Goal: Information Seeking & Learning: Check status

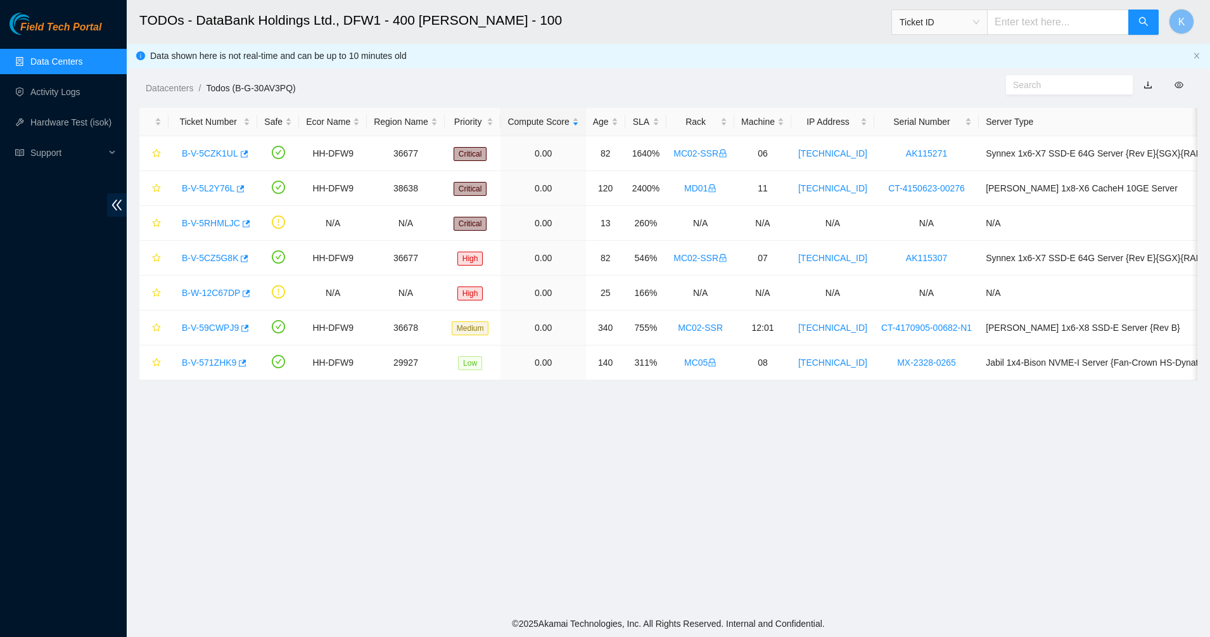
click at [71, 59] on link "Data Centers" at bounding box center [56, 61] width 52 height 10
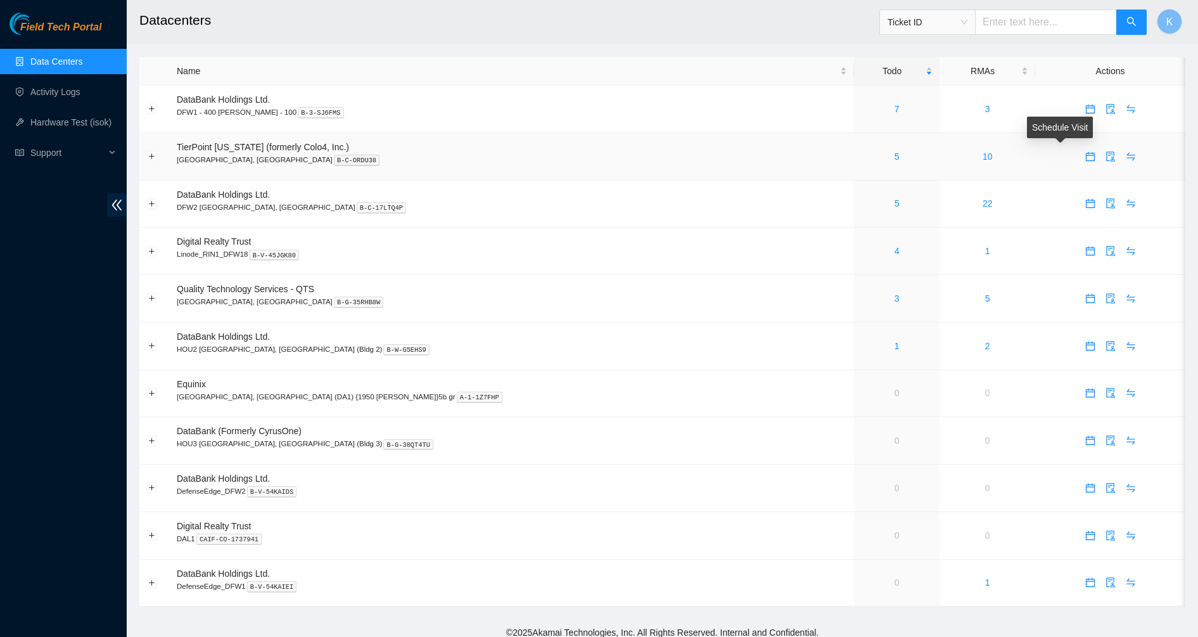
click at [1085, 153] on icon "calendar" at bounding box center [1089, 155] width 9 height 9
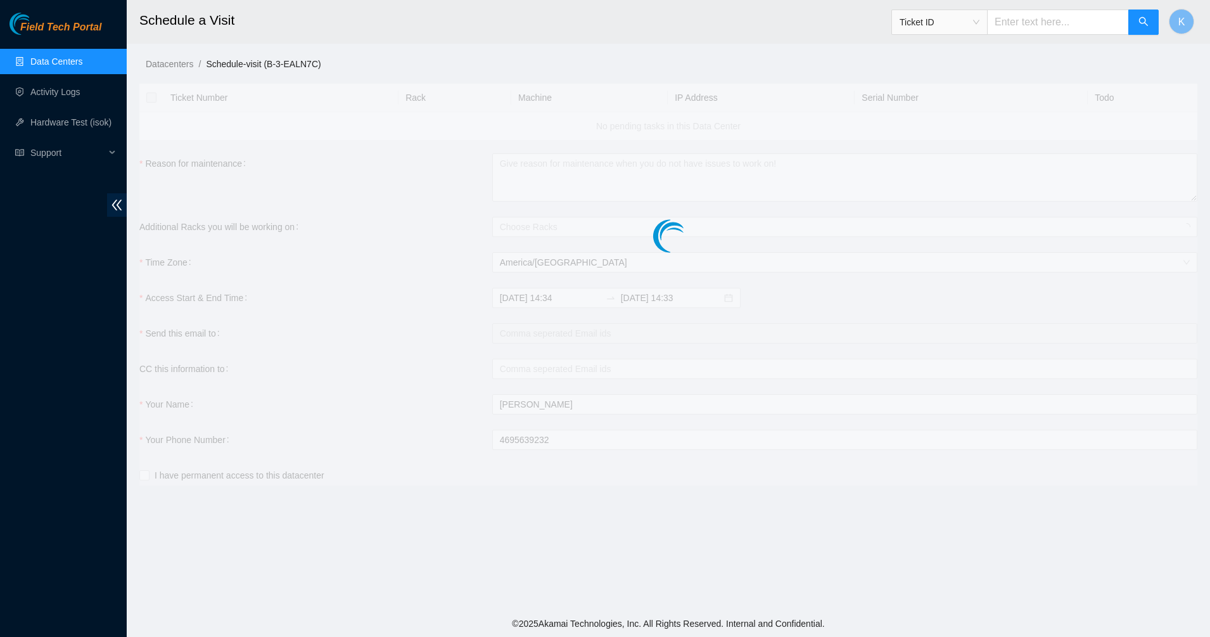
checkbox input "true"
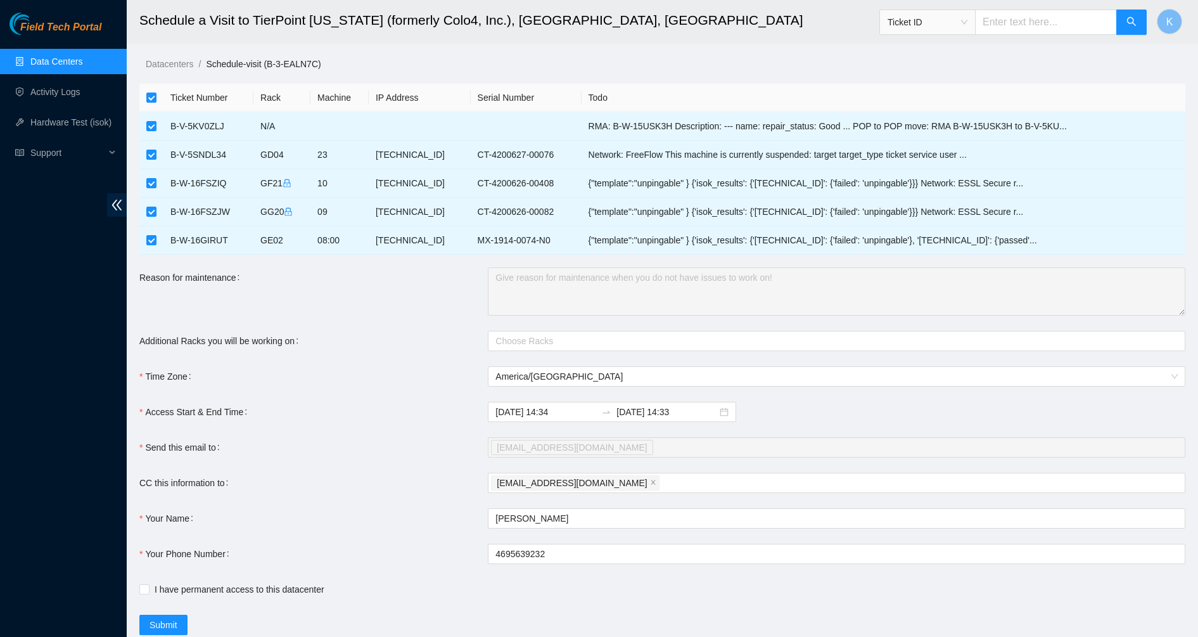
scroll to position [40, 0]
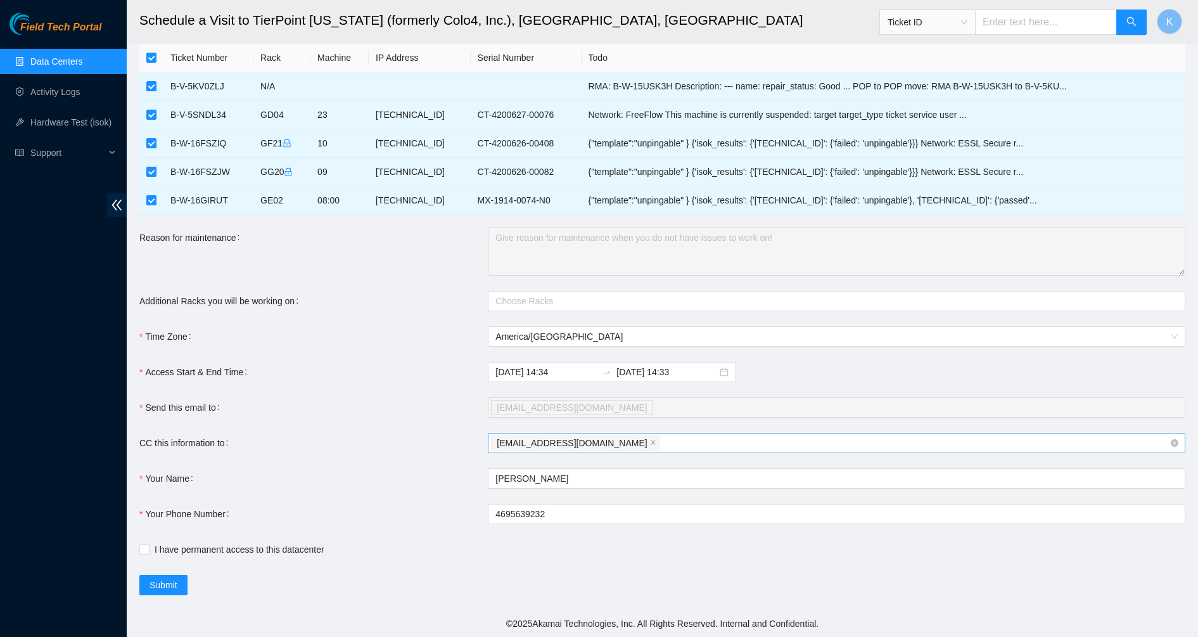
click at [633, 439] on div "kmajeno85@gmail.com" at bounding box center [830, 443] width 679 height 18
type input "d"
type input "fts-dfw@akamai.com"
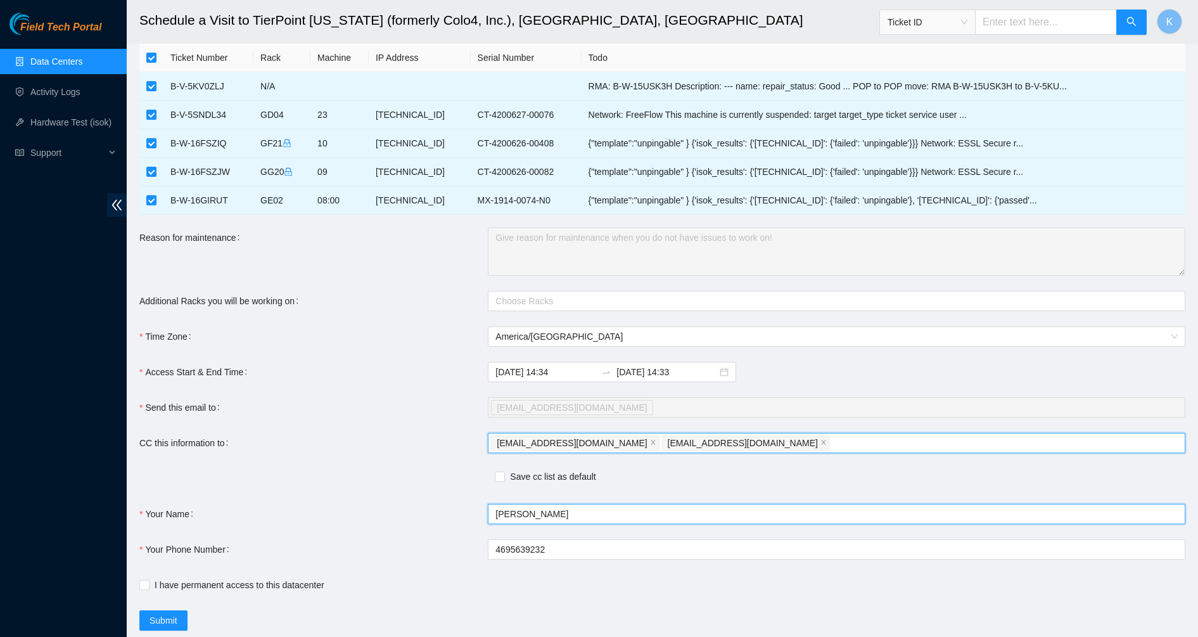
click at [612, 471] on form "Ticket Number Rack Machine IP Address Serial Number Todo B-V-5KV0ZLJ N/A RMA: B…" at bounding box center [662, 337] width 1046 height 587
click at [726, 445] on div "kmajeno85@gmail.com fts-dfw@akamai.com" at bounding box center [830, 443] width 679 height 18
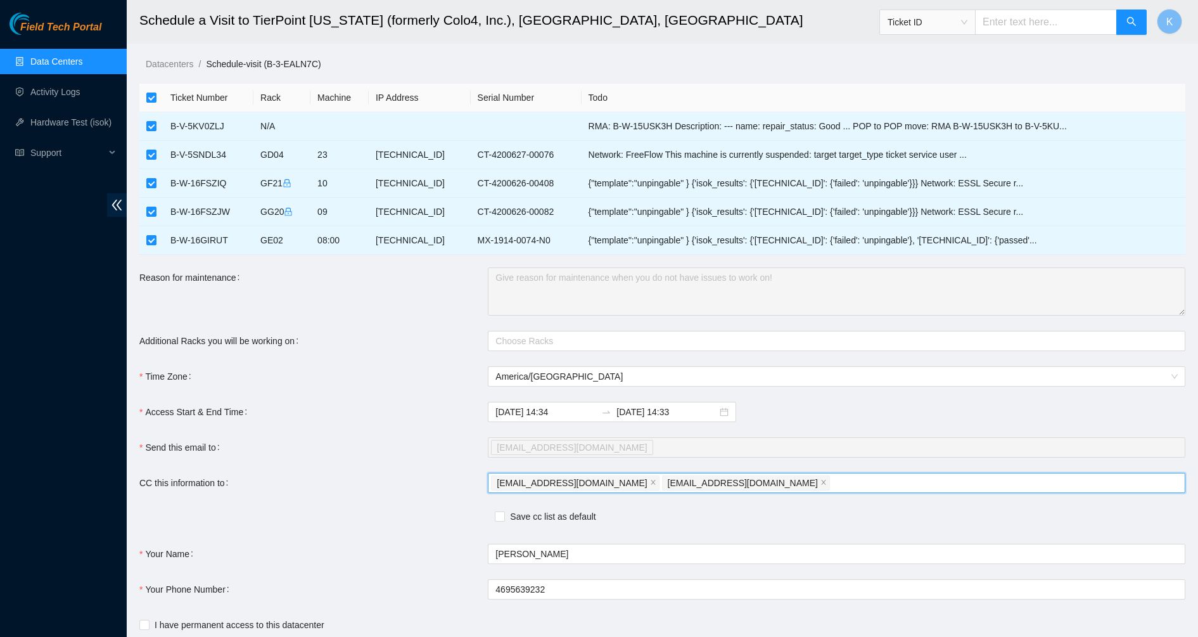
scroll to position [8, 0]
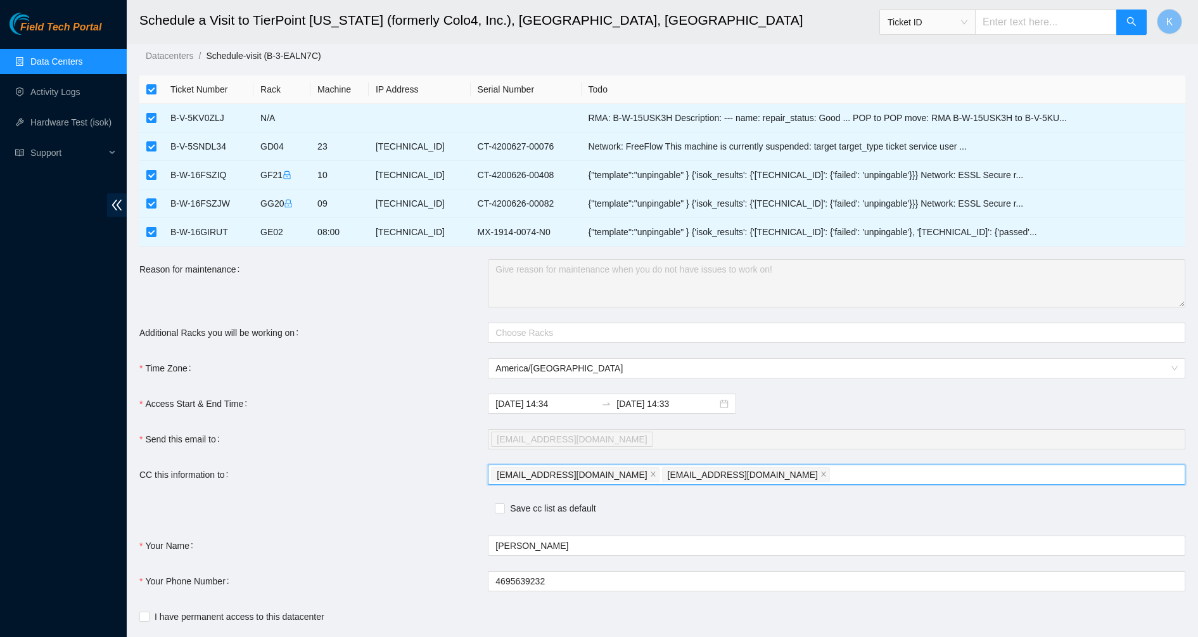
click at [44, 33] on span "Field Tech Portal" at bounding box center [60, 28] width 81 height 12
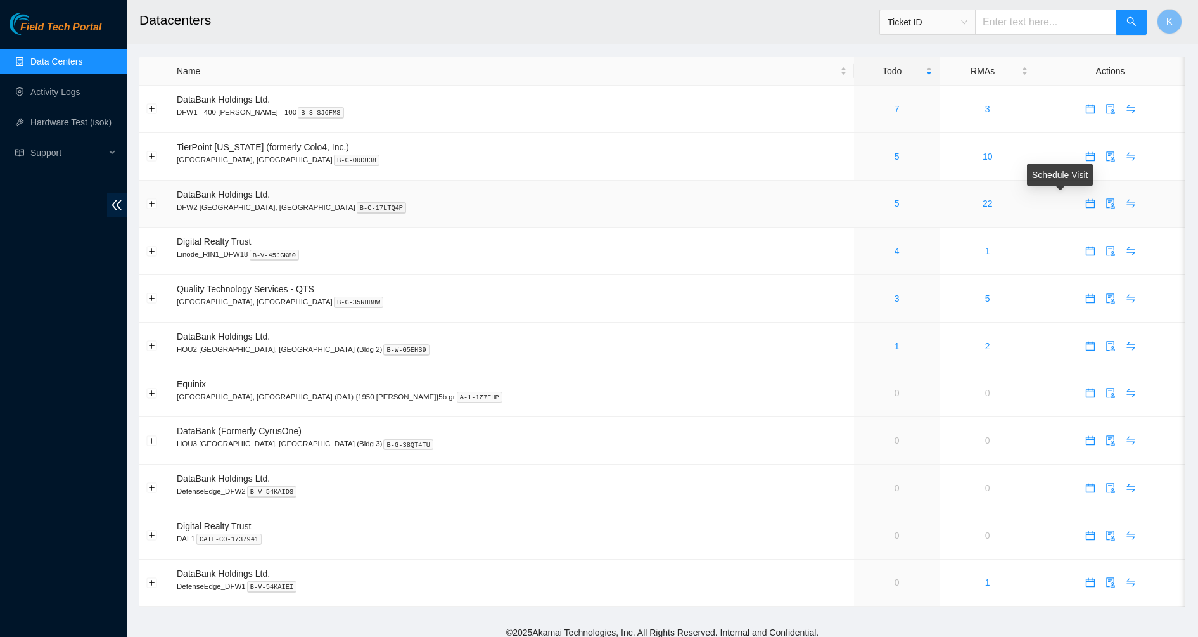
click at [1085, 202] on icon "calendar" at bounding box center [1089, 203] width 9 height 9
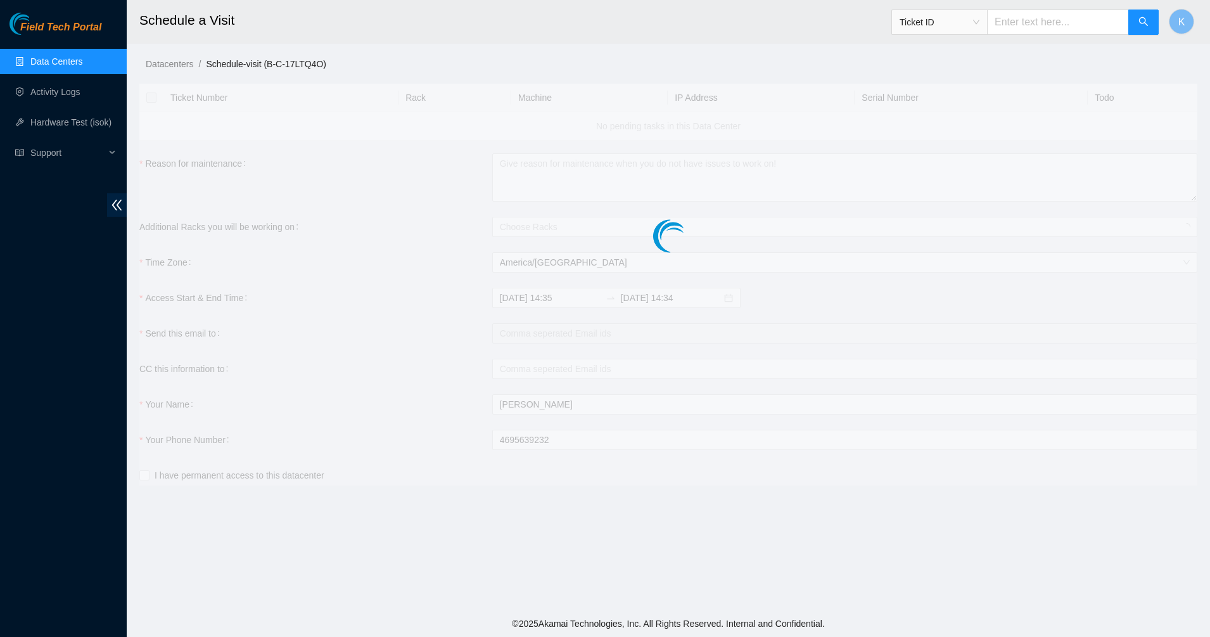
checkbox input "true"
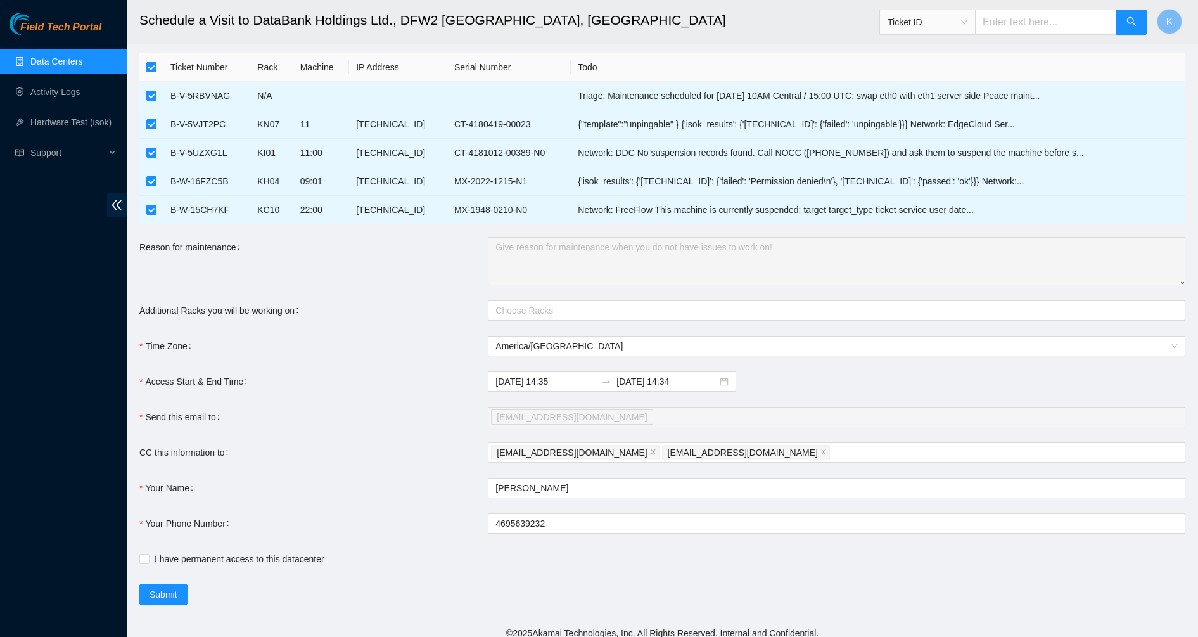
scroll to position [40, 0]
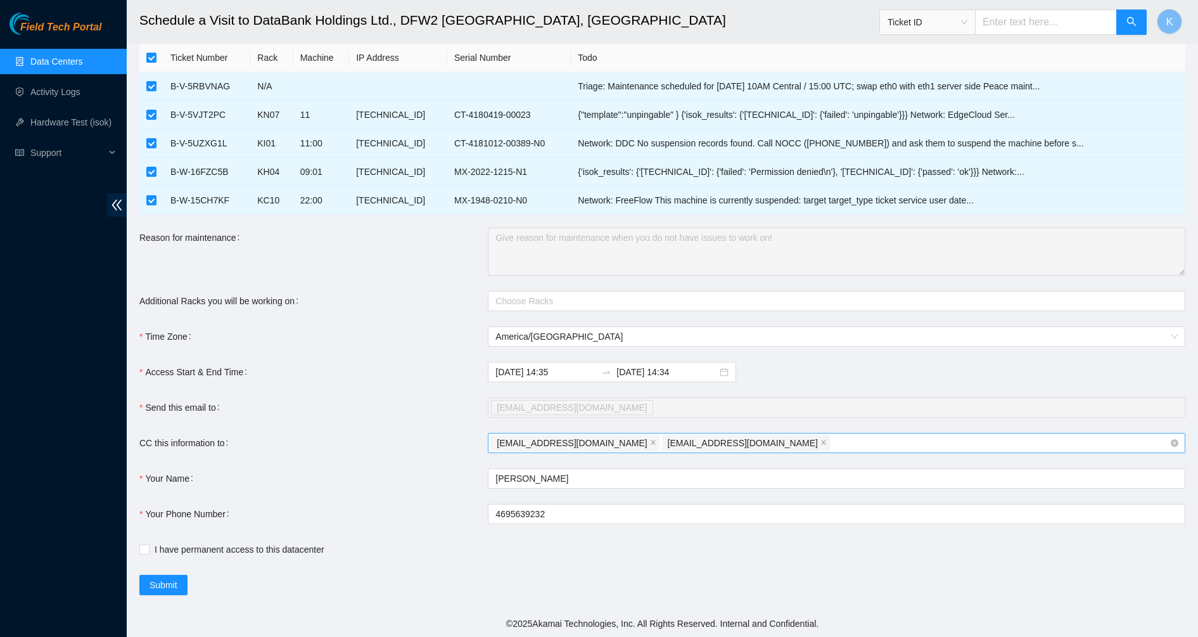
click at [753, 445] on div "fts-dfw@akamai.com nie-hivemind@akamai.com" at bounding box center [830, 443] width 679 height 18
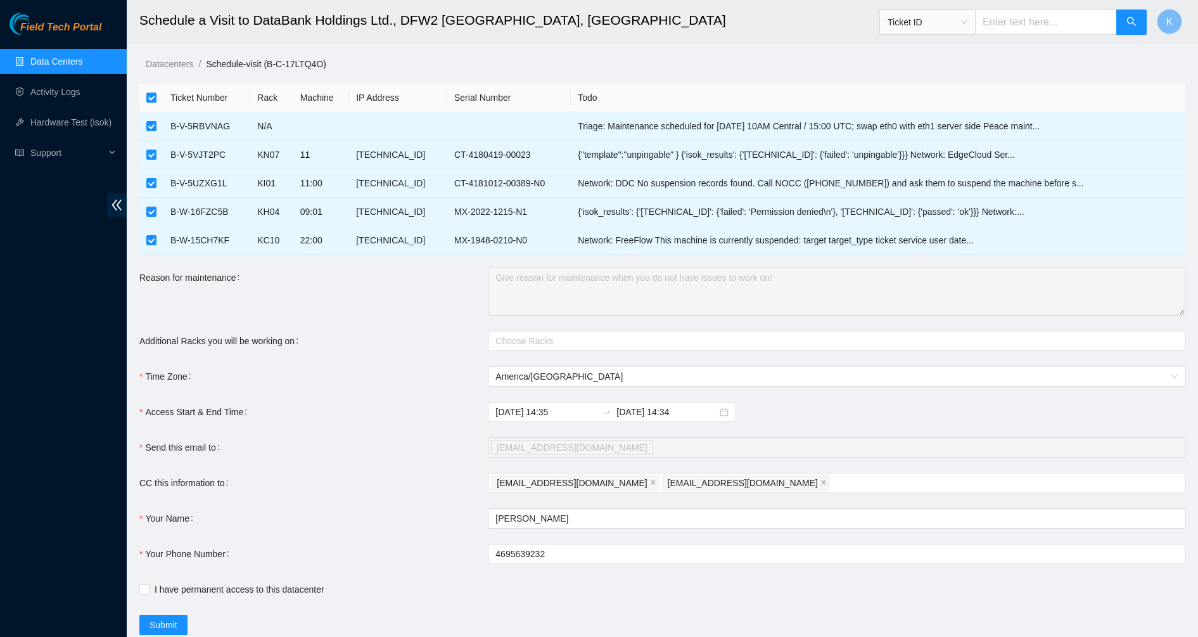
click at [54, 22] on span "Field Tech Portal" at bounding box center [60, 28] width 81 height 12
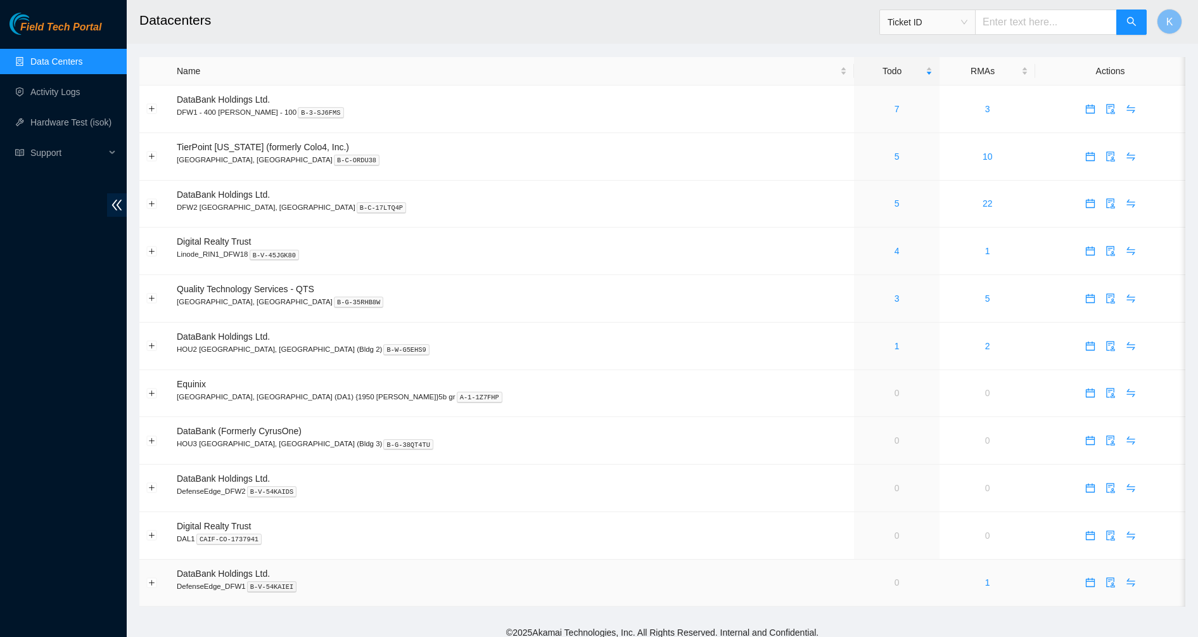
scroll to position [9, 0]
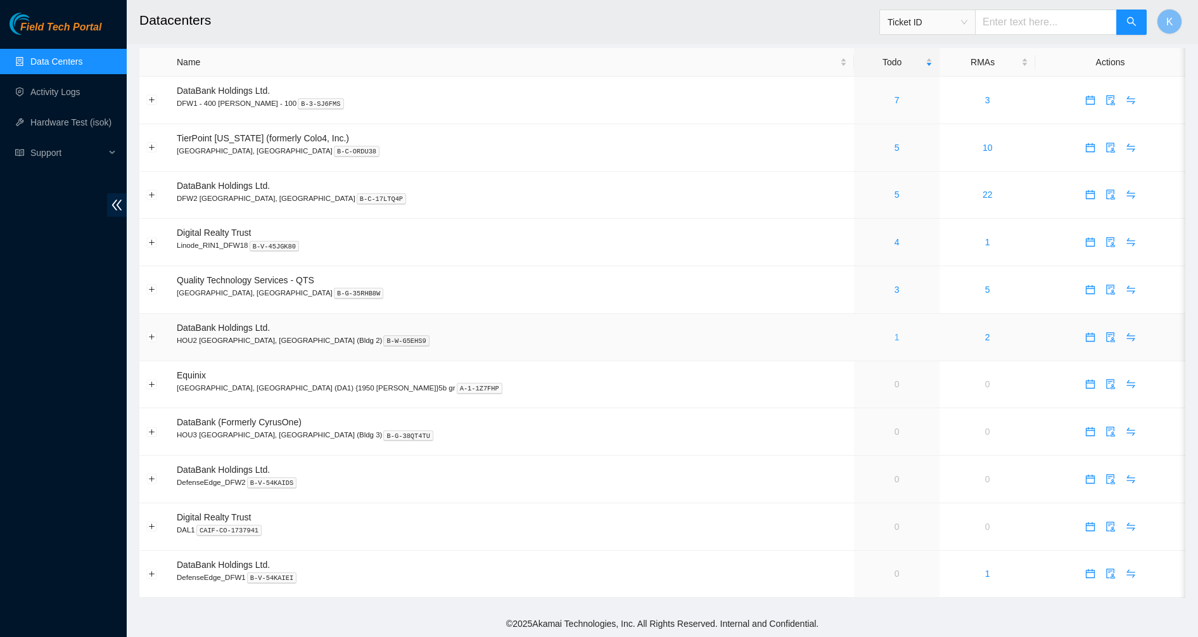
click at [895, 338] on link "1" at bounding box center [897, 337] width 5 height 10
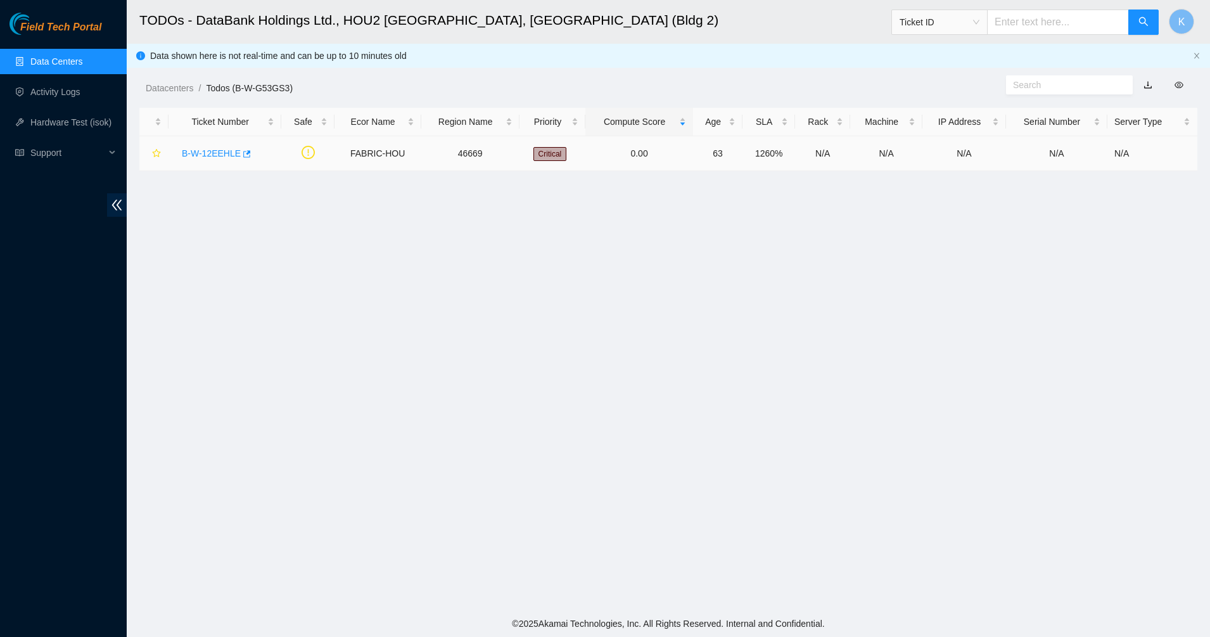
click at [211, 148] on link "B-W-12EEHLE" at bounding box center [211, 153] width 59 height 10
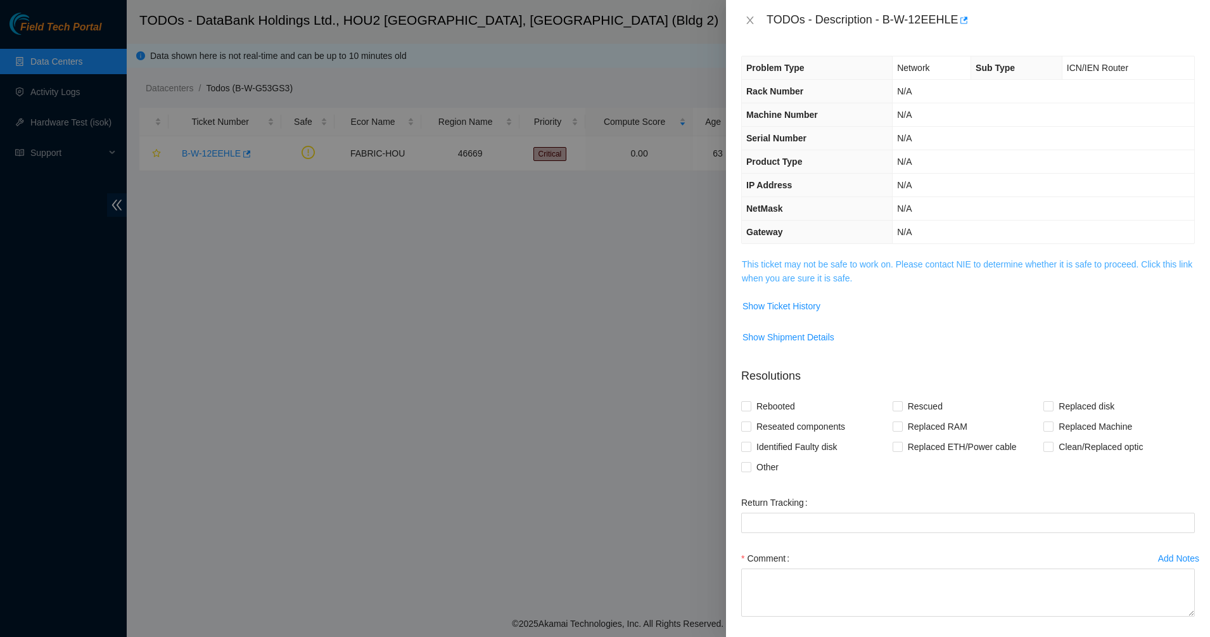
click at [757, 280] on link "This ticket may not be safe to work on. Please contact NIE to determine whether…" at bounding box center [967, 271] width 450 height 24
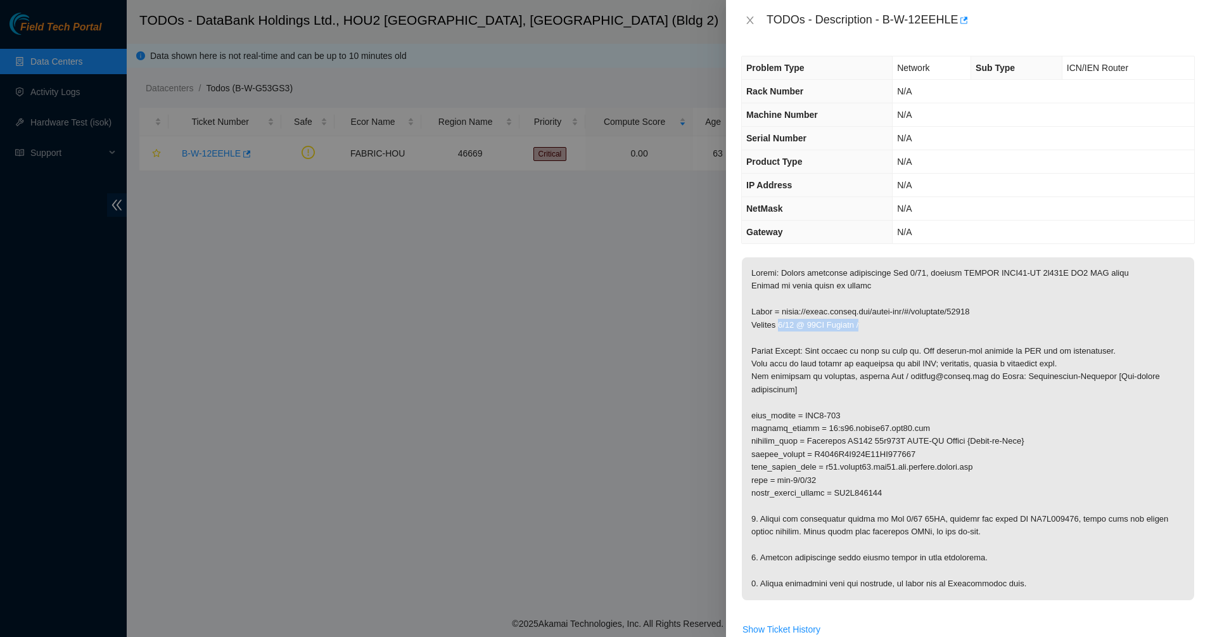
drag, startPoint x: 786, startPoint y: 323, endPoint x: 870, endPoint y: 322, distance: 83.6
click at [870, 322] on p at bounding box center [968, 428] width 452 height 343
click at [749, 23] on icon "close" at bounding box center [750, 20] width 10 height 10
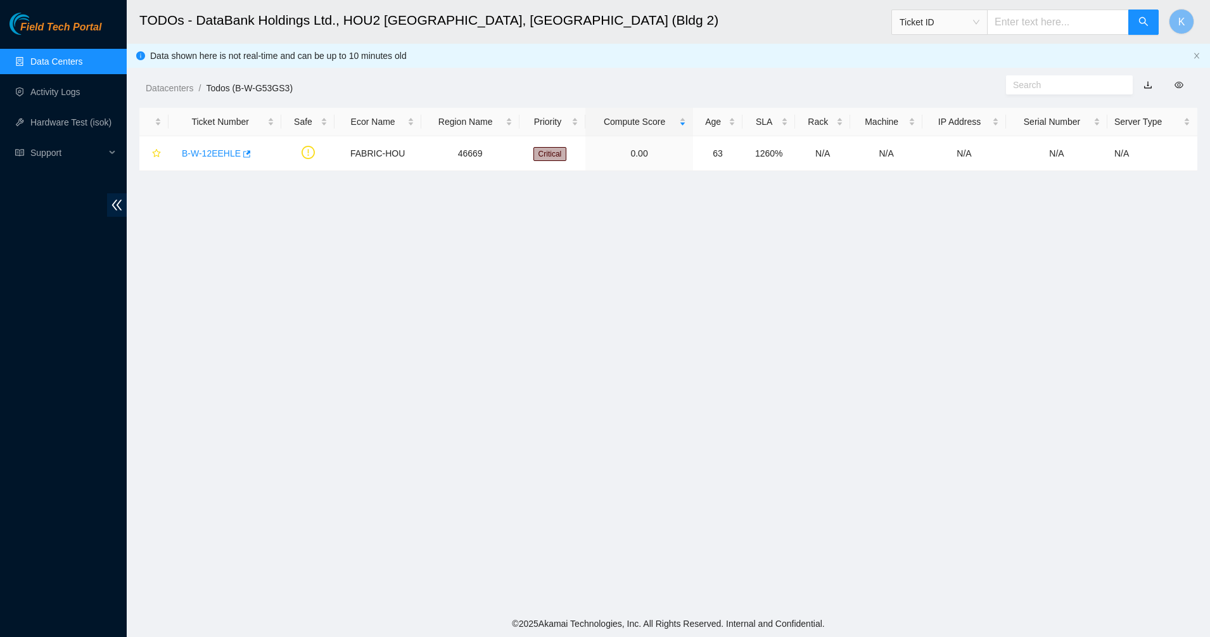
click at [42, 30] on span "Field Tech Portal" at bounding box center [60, 28] width 81 height 12
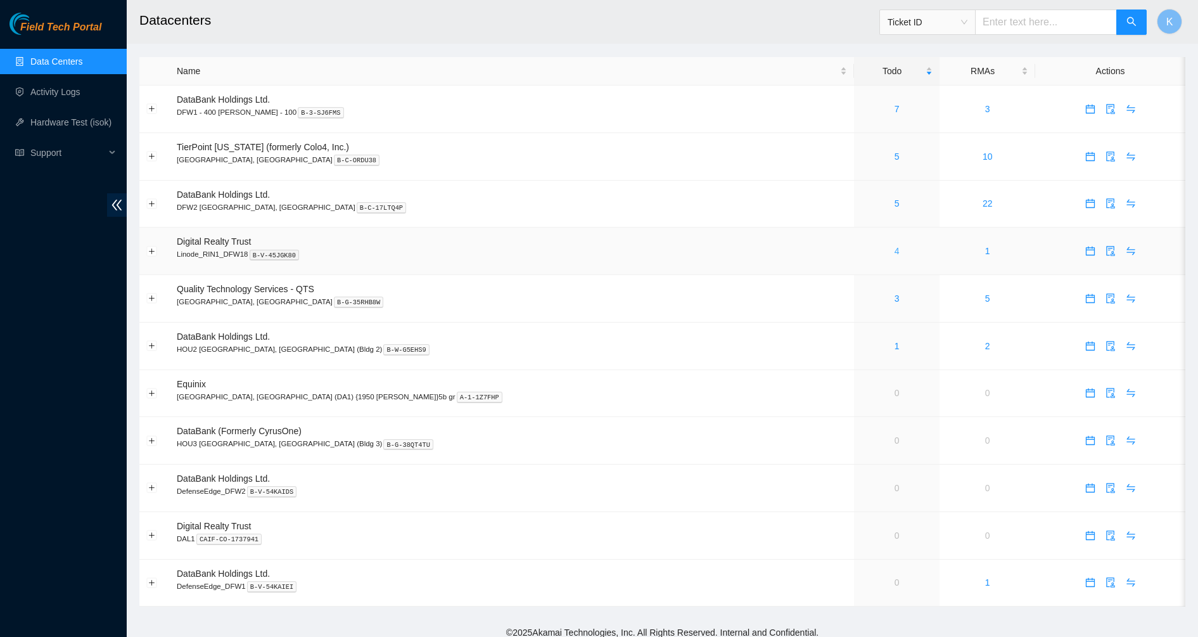
click at [895, 249] on link "4" at bounding box center [897, 251] width 5 height 10
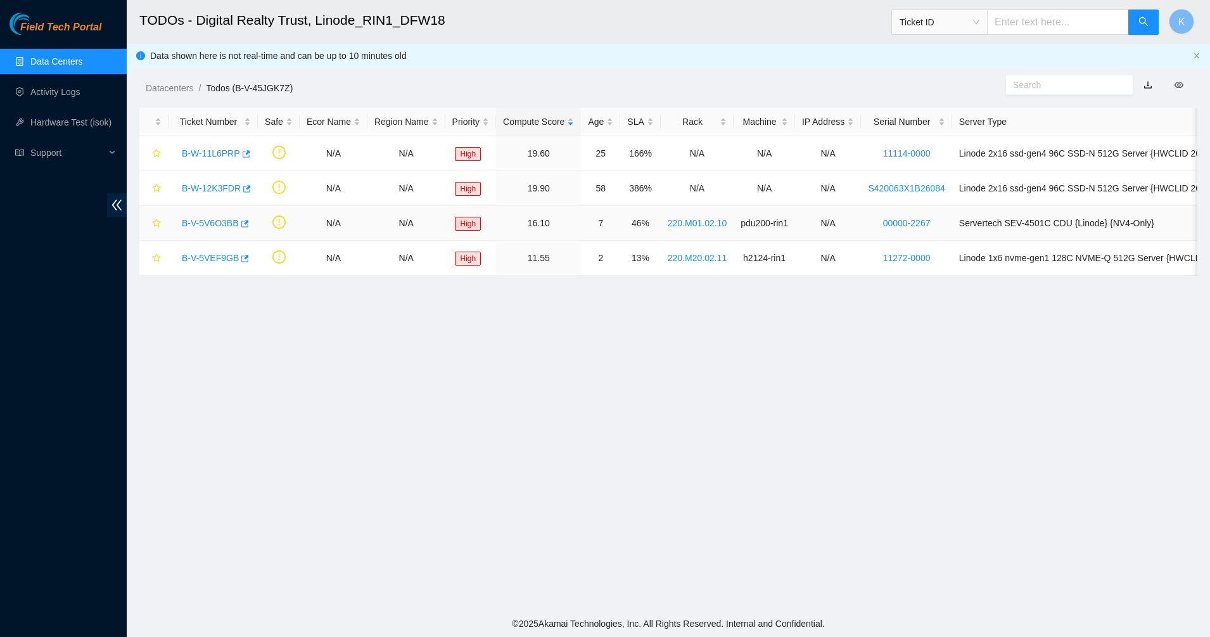
click at [212, 222] on link "B-V-5V6O3BB" at bounding box center [210, 223] width 57 height 10
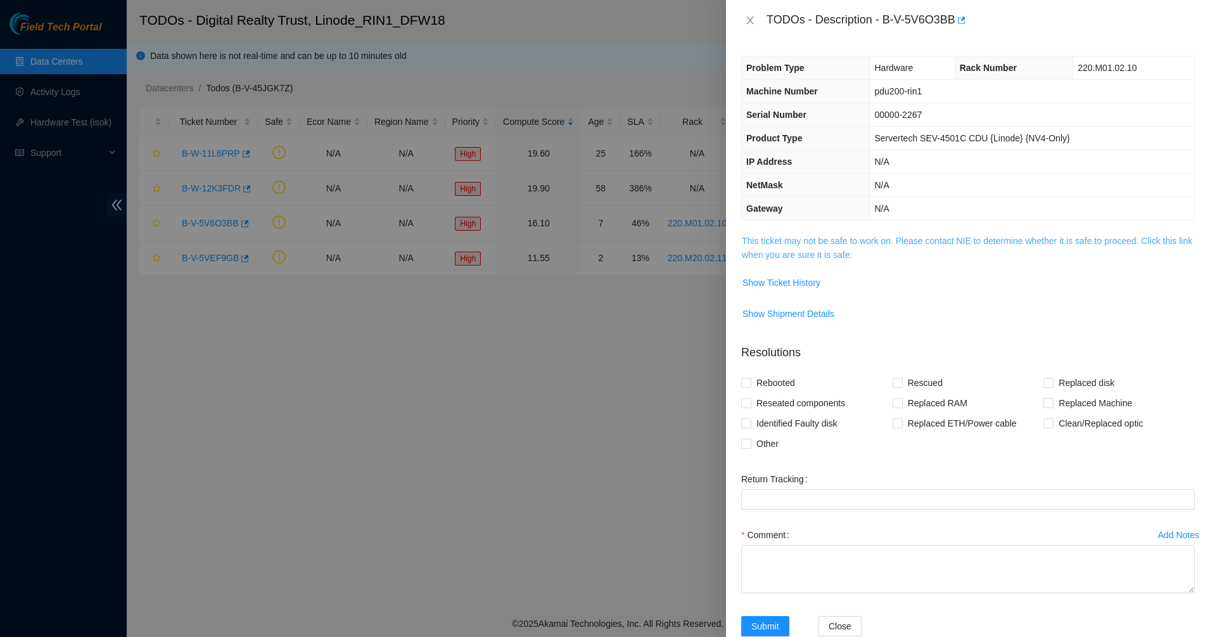
click at [776, 241] on link "This ticket may not be safe to work on. Please contact NIE to determine whether…" at bounding box center [967, 248] width 450 height 24
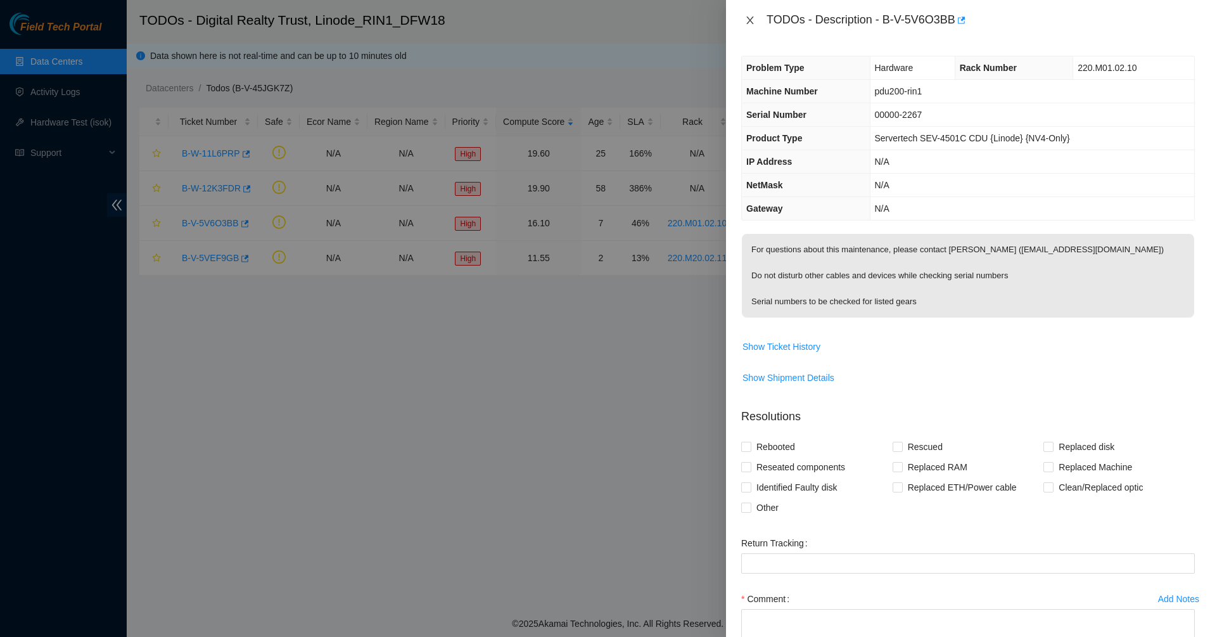
click at [750, 16] on icon "close" at bounding box center [750, 20] width 10 height 10
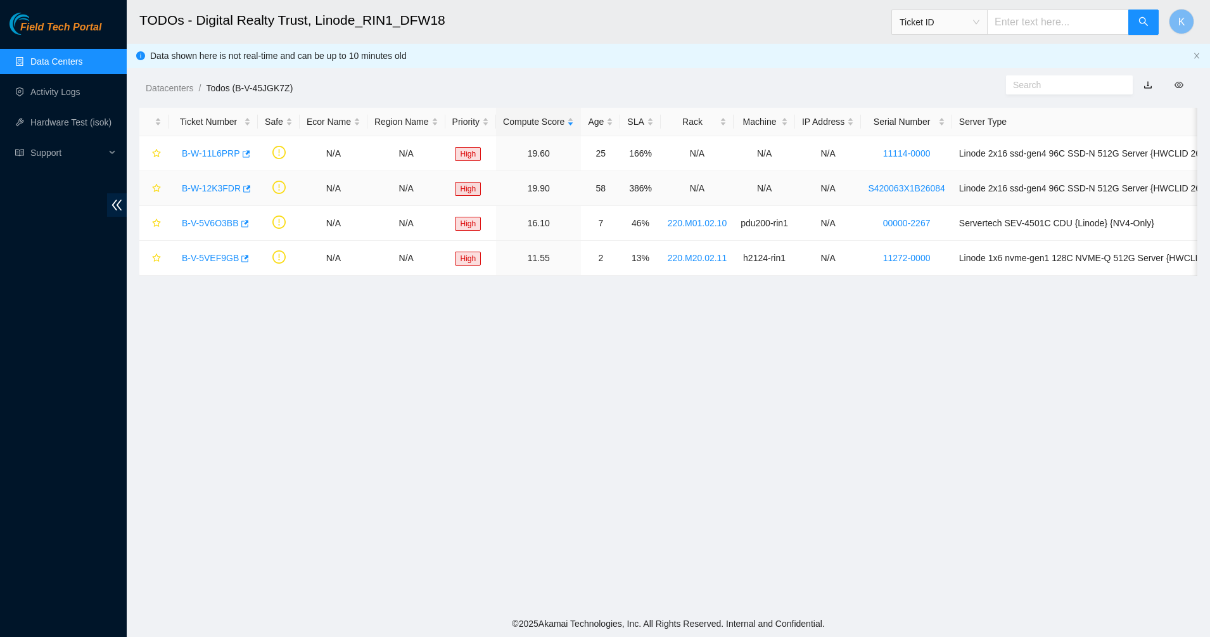
click at [229, 190] on link "B-W-12K3FDR" at bounding box center [211, 188] width 59 height 10
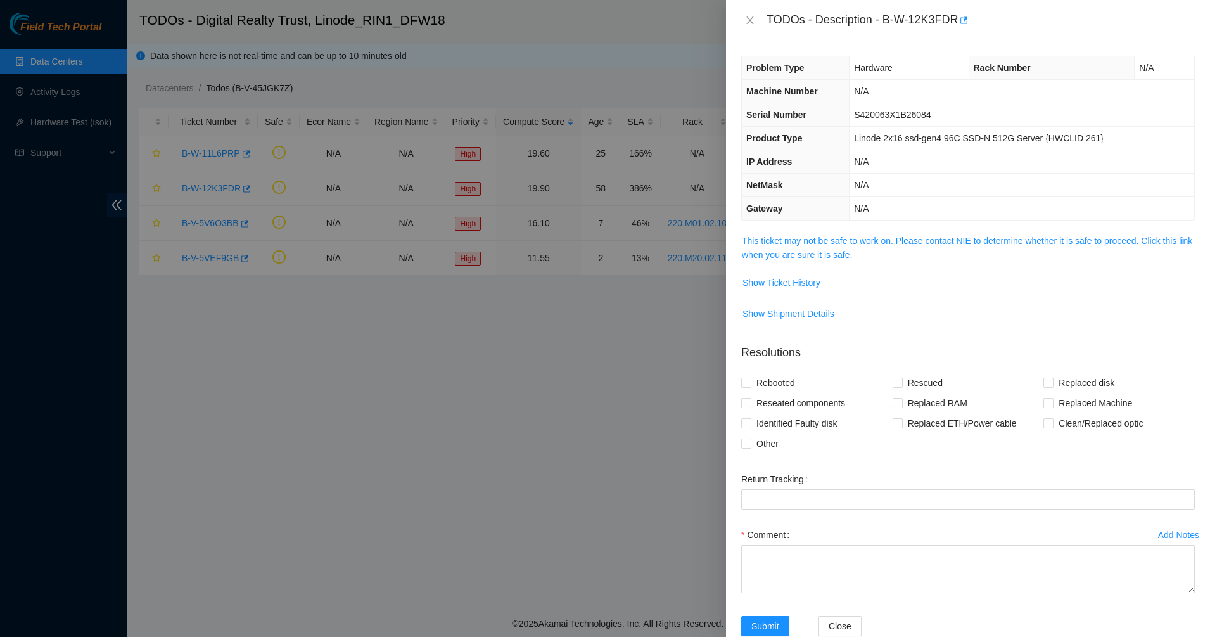
click at [784, 263] on td "This ticket may not be safe to work on. Please contact NIE to determine whether…" at bounding box center [968, 252] width 454 height 39
click at [805, 247] on span "This ticket may not be safe to work on. Please contact NIE to determine whether…" at bounding box center [968, 248] width 452 height 28
click at [805, 252] on link "This ticket may not be safe to work on. Please contact NIE to determine whether…" at bounding box center [967, 248] width 450 height 24
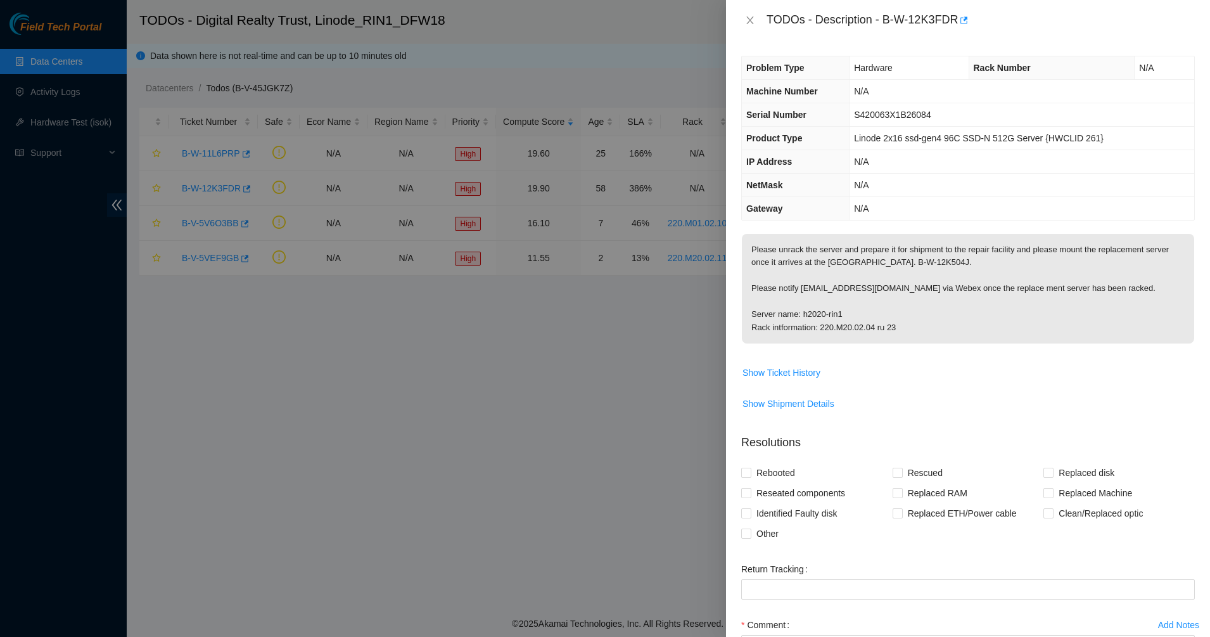
click at [889, 117] on span "S420063X1B26084" at bounding box center [892, 115] width 77 height 10
click at [878, 255] on p "Please unrack the server and prepare it for shipment to the repair facility and…" at bounding box center [968, 289] width 452 height 110
click at [786, 367] on span "Show Ticket History" at bounding box center [782, 373] width 78 height 14
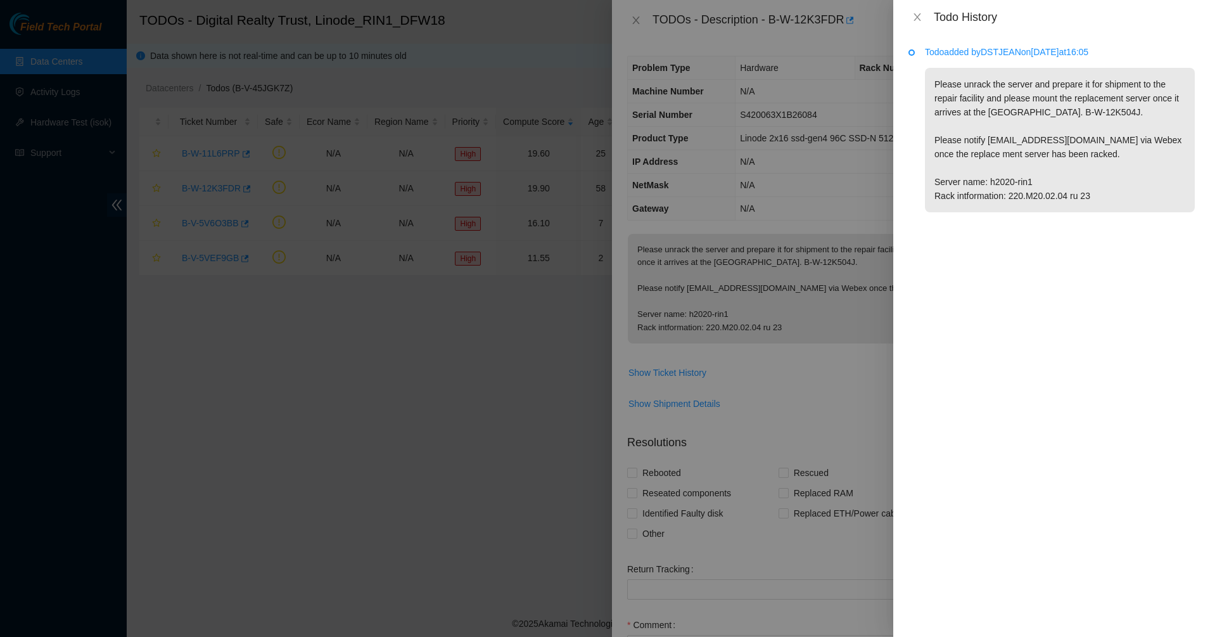
click at [1002, 48] on p "Todo added by DSTJEAN on 2025-09-11 at 16:05" at bounding box center [1060, 52] width 270 height 14
copy p "DSTJEAN"
click at [915, 15] on icon "close" at bounding box center [917, 17] width 7 height 8
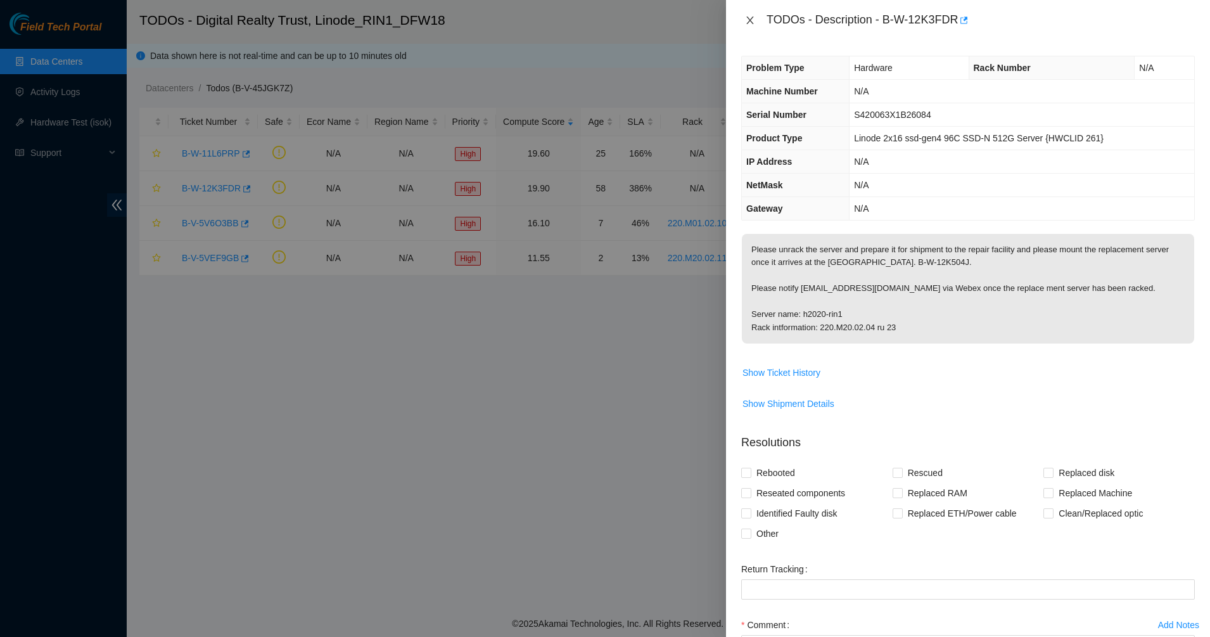
click at [752, 23] on icon "close" at bounding box center [749, 20] width 7 height 8
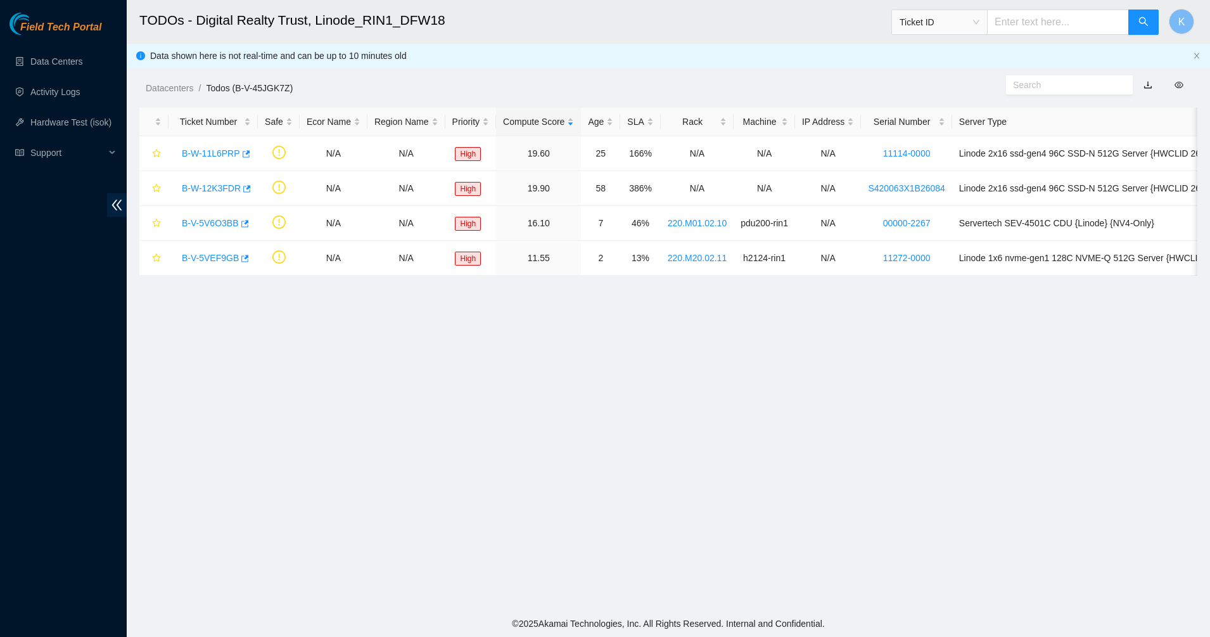
click at [51, 23] on span "Field Tech Portal" at bounding box center [60, 28] width 81 height 12
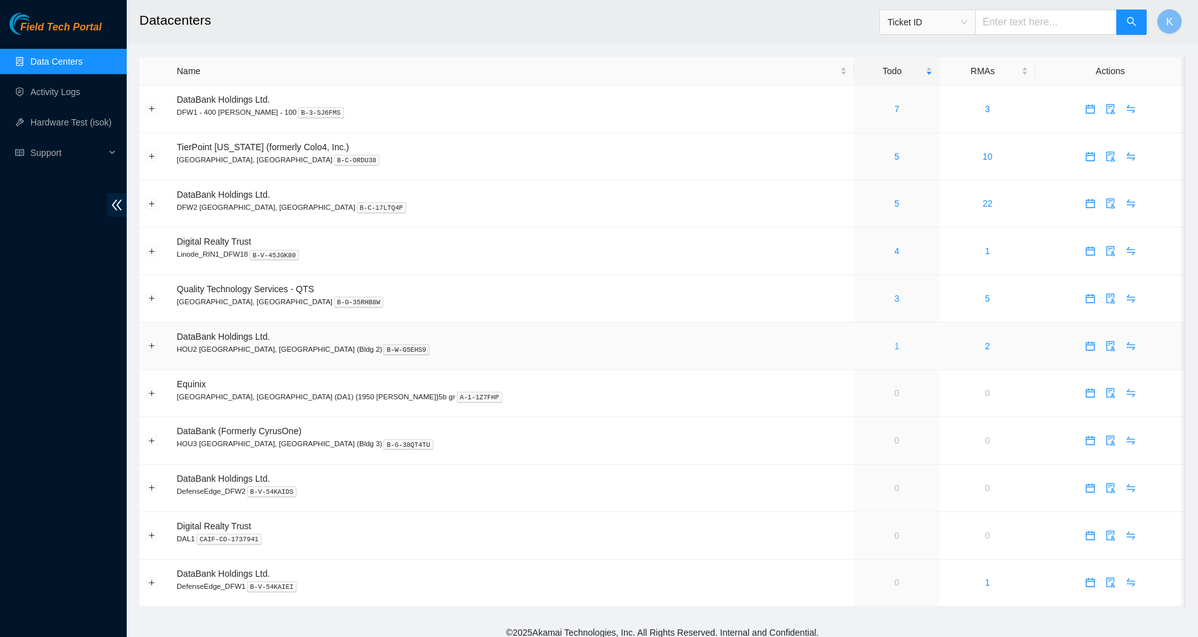
click at [895, 342] on link "1" at bounding box center [897, 346] width 5 height 10
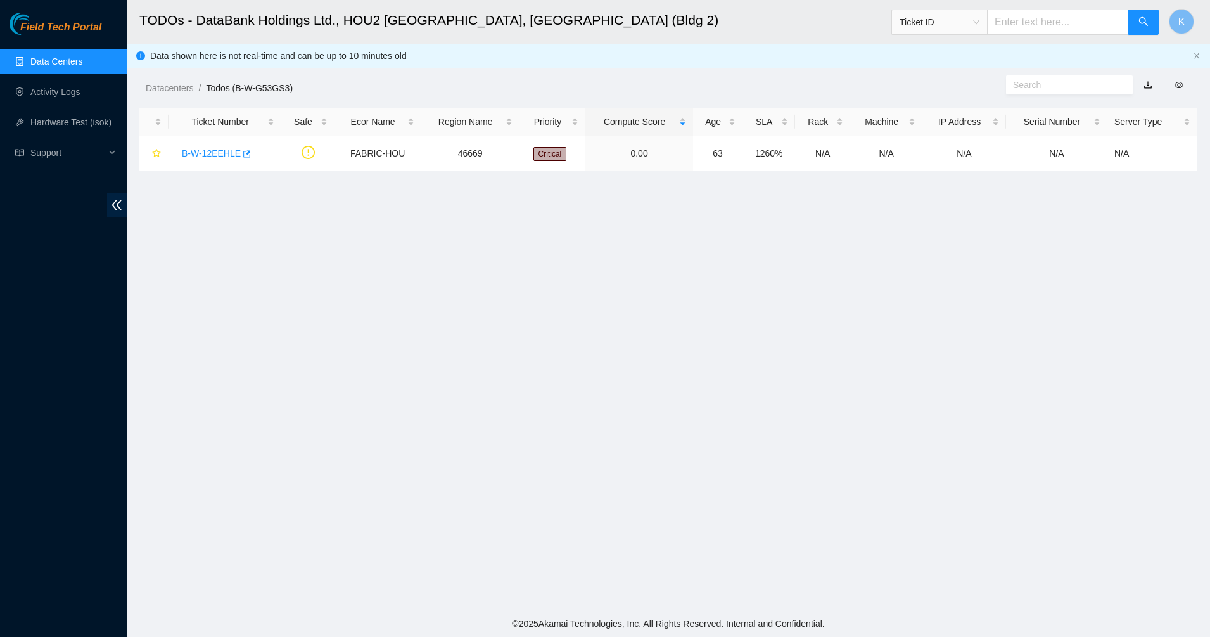
click at [1026, 82] on input "text" at bounding box center [1064, 85] width 103 height 14
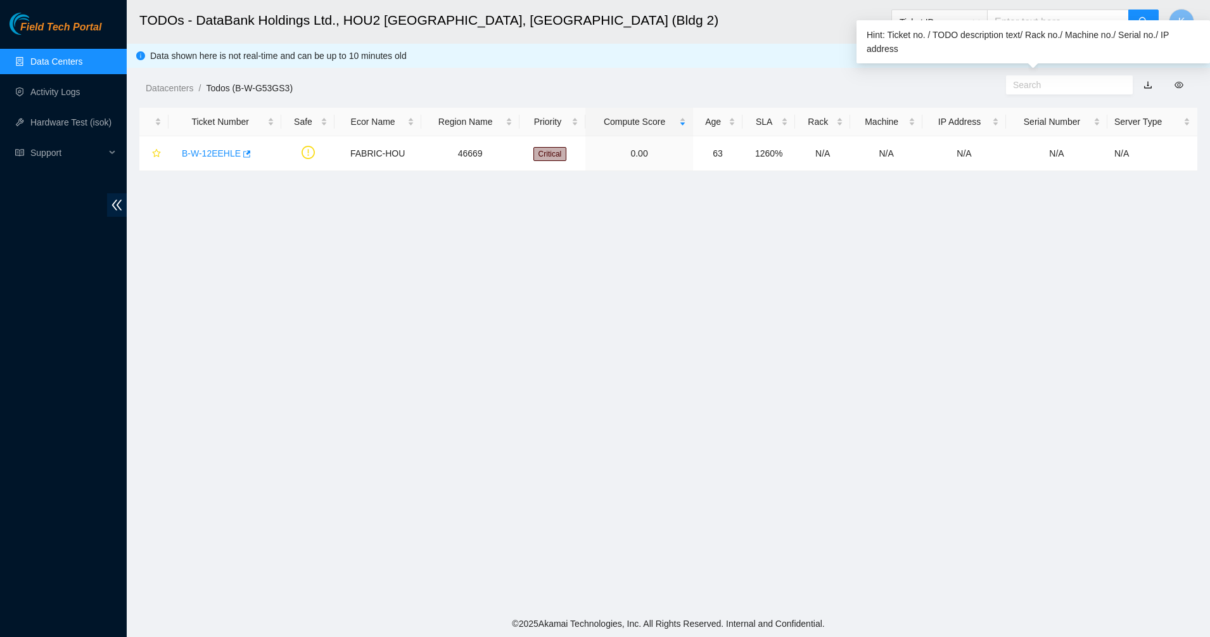
paste input "B-W-14OYWC3"
type input "B"
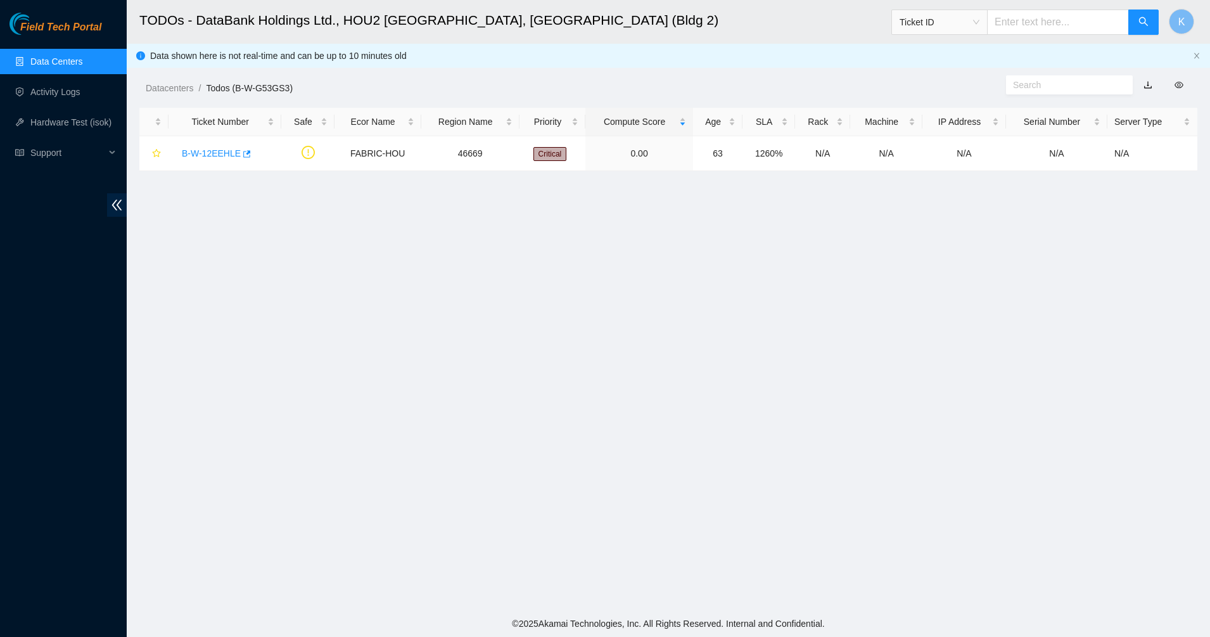
click at [1042, 13] on input "text" at bounding box center [1058, 22] width 142 height 25
paste input "B-W-14OYWC3"
type input "B-W-14OYWC3"
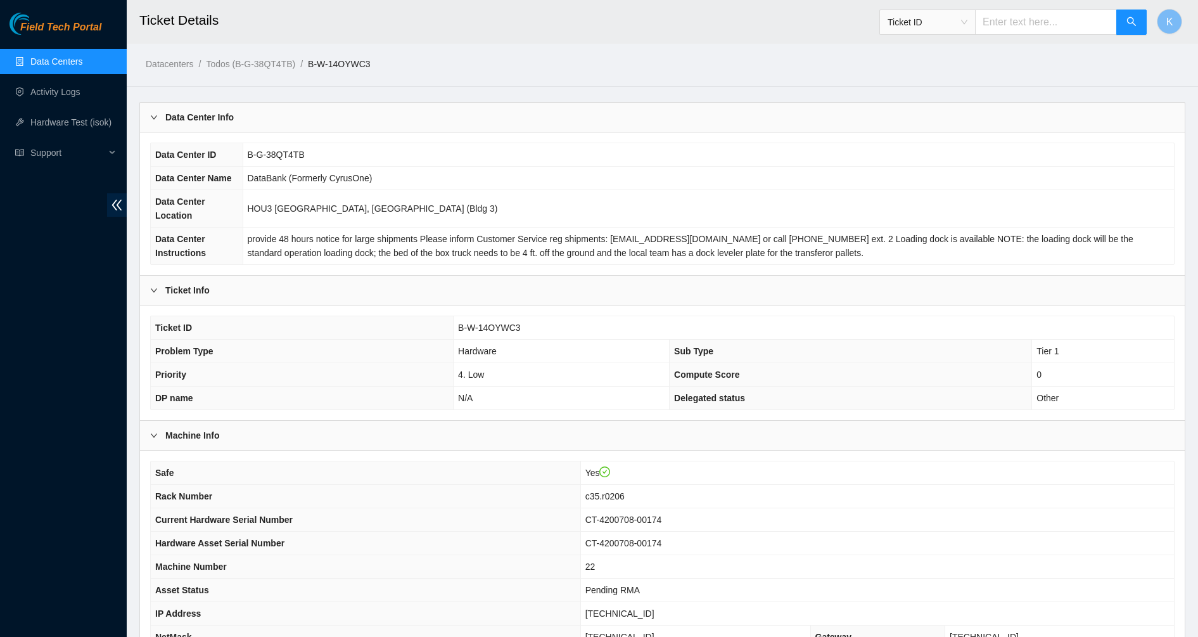
scroll to position [181, 0]
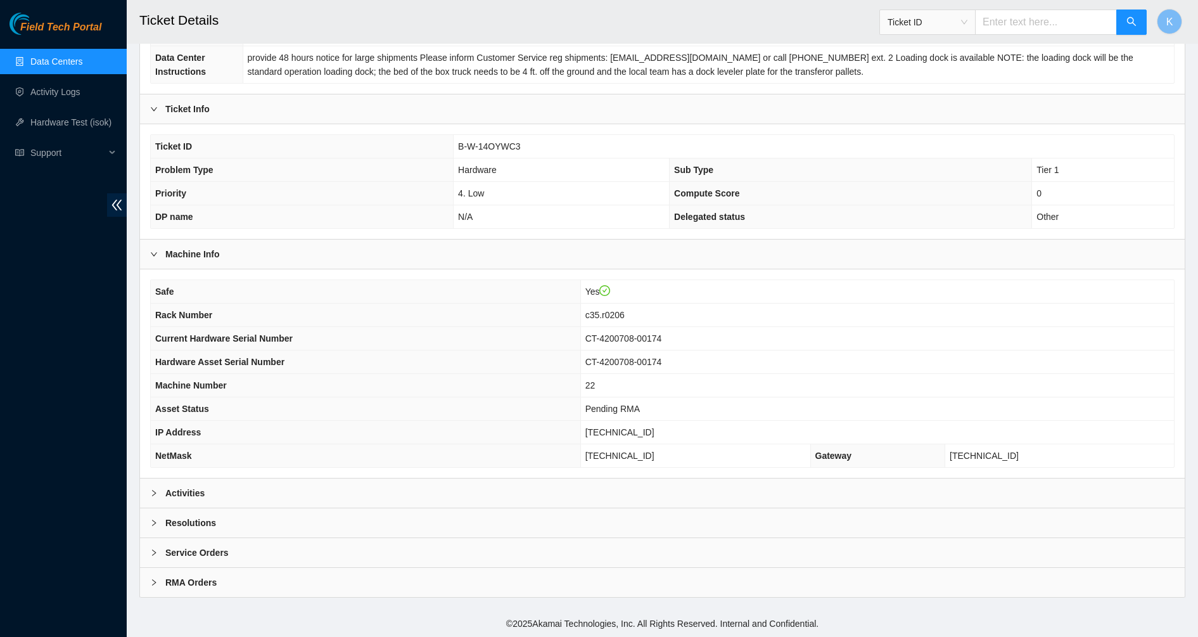
click at [172, 487] on b "Activities" at bounding box center [184, 493] width 39 height 14
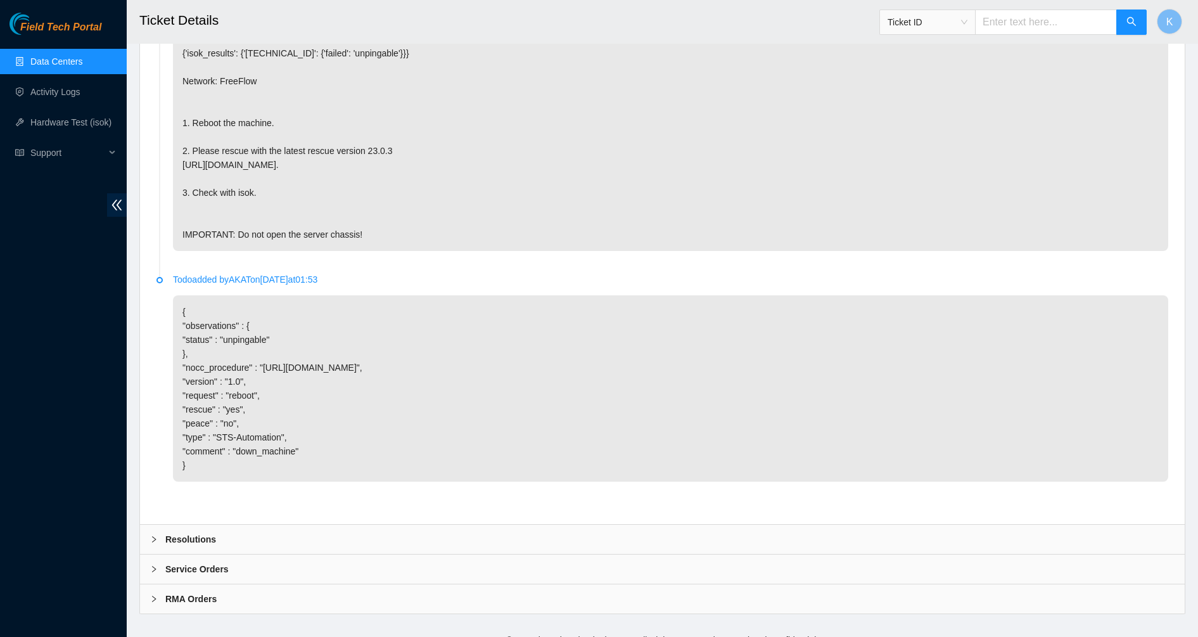
scroll to position [753, 0]
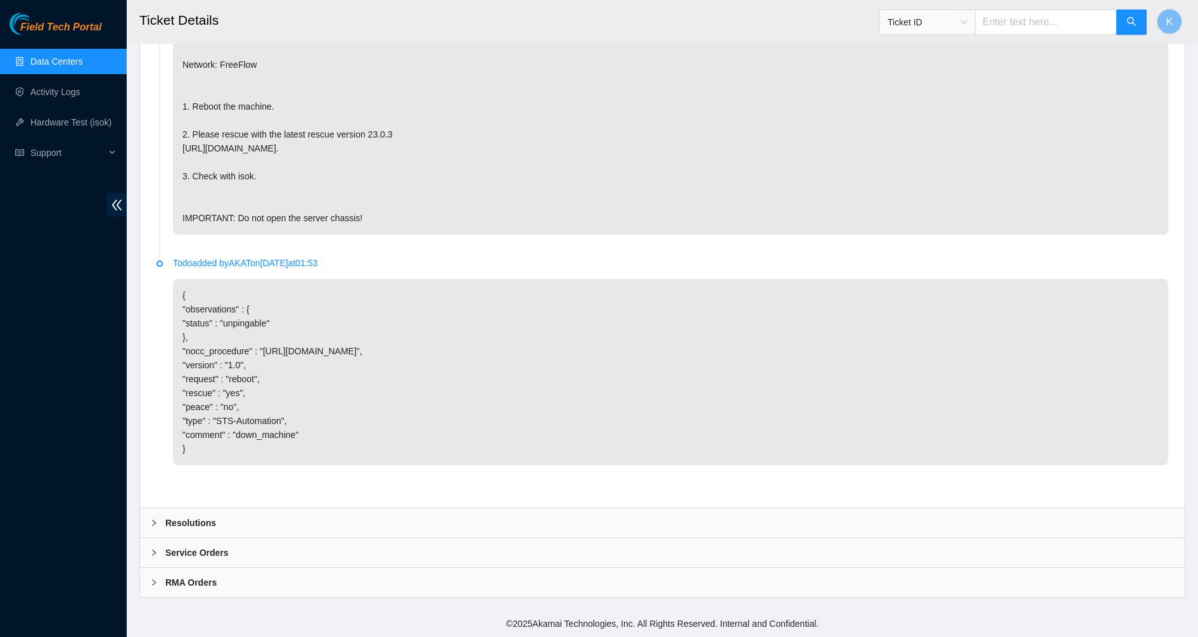
click at [164, 528] on div at bounding box center [157, 523] width 15 height 14
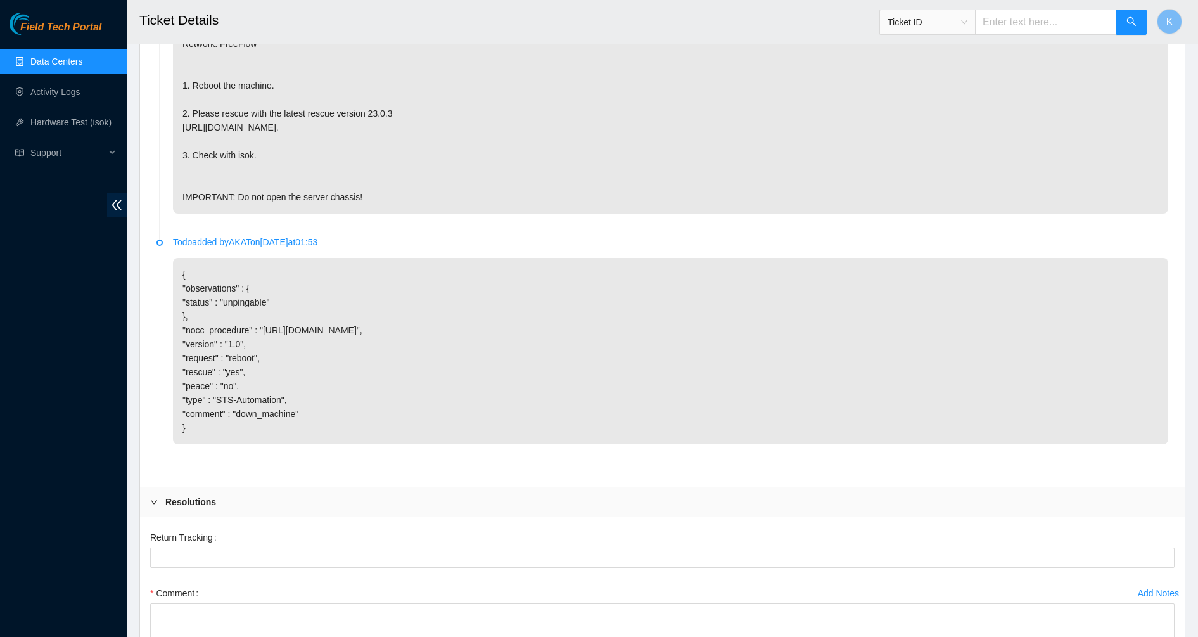
scroll to position [962, 0]
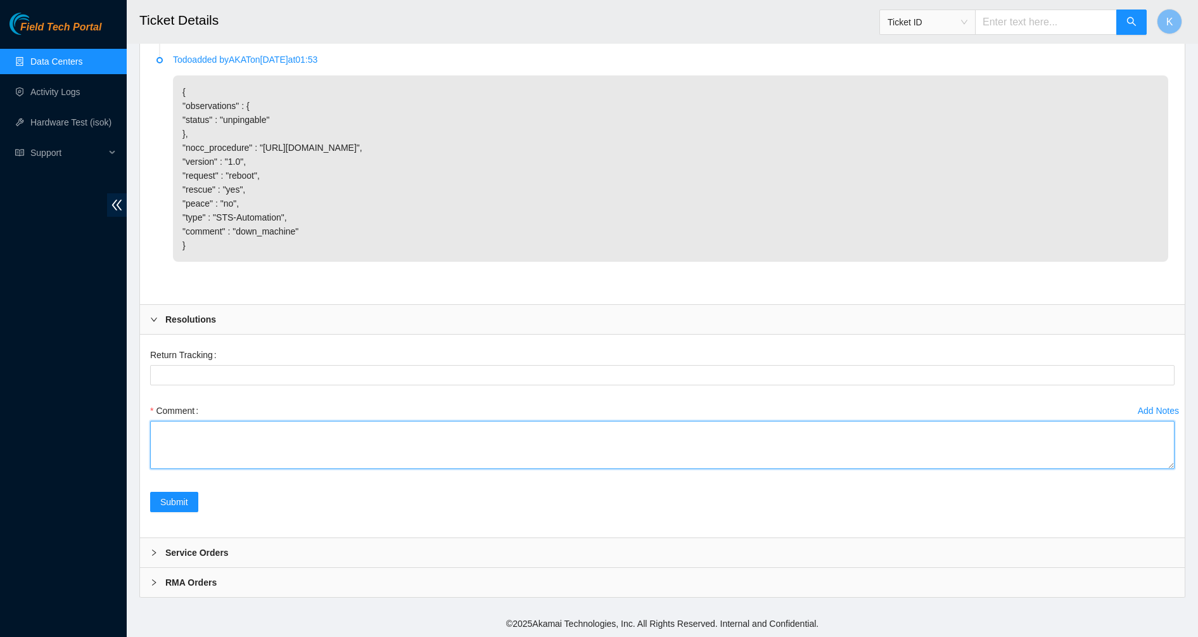
click at [188, 431] on textarea "Comment" at bounding box center [662, 445] width 1024 height 48
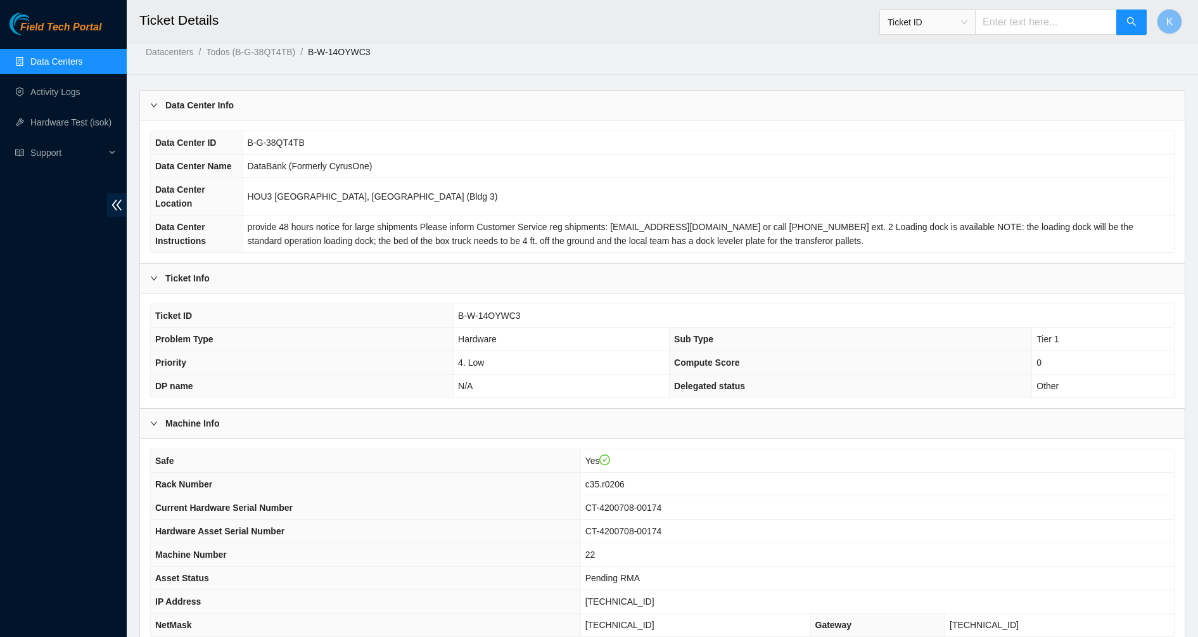
scroll to position [487, 0]
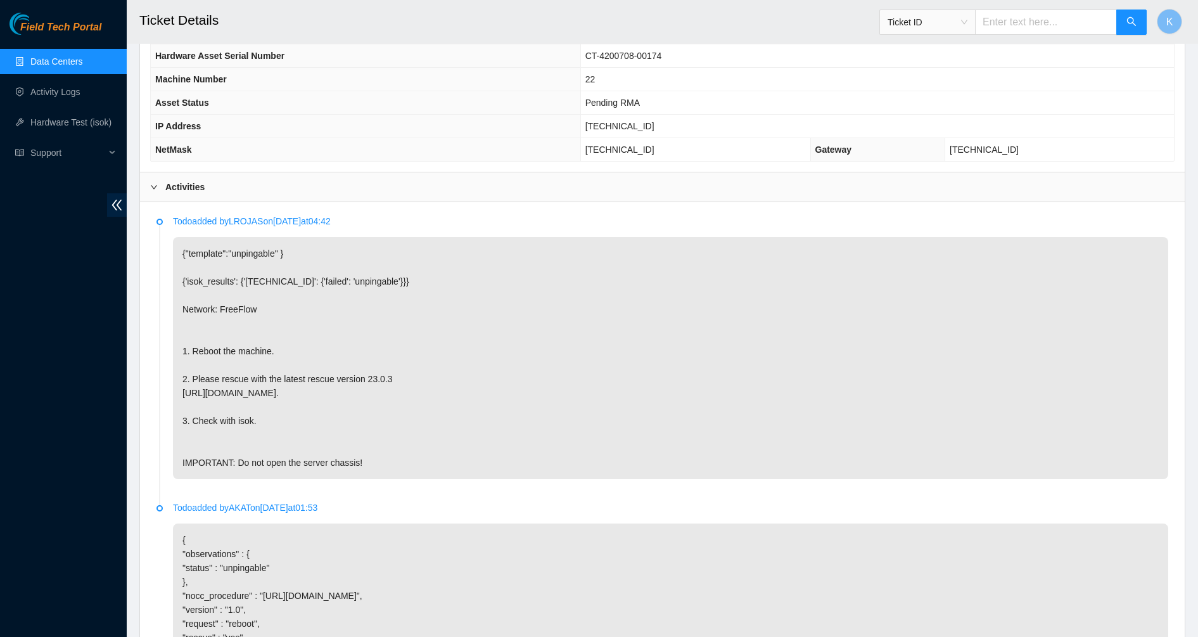
click at [248, 220] on p "Todo added by LROJAS on [DATE] 04:42" at bounding box center [670, 221] width 995 height 14
copy p "LROJAS"
